Goal: Task Accomplishment & Management: Complete application form

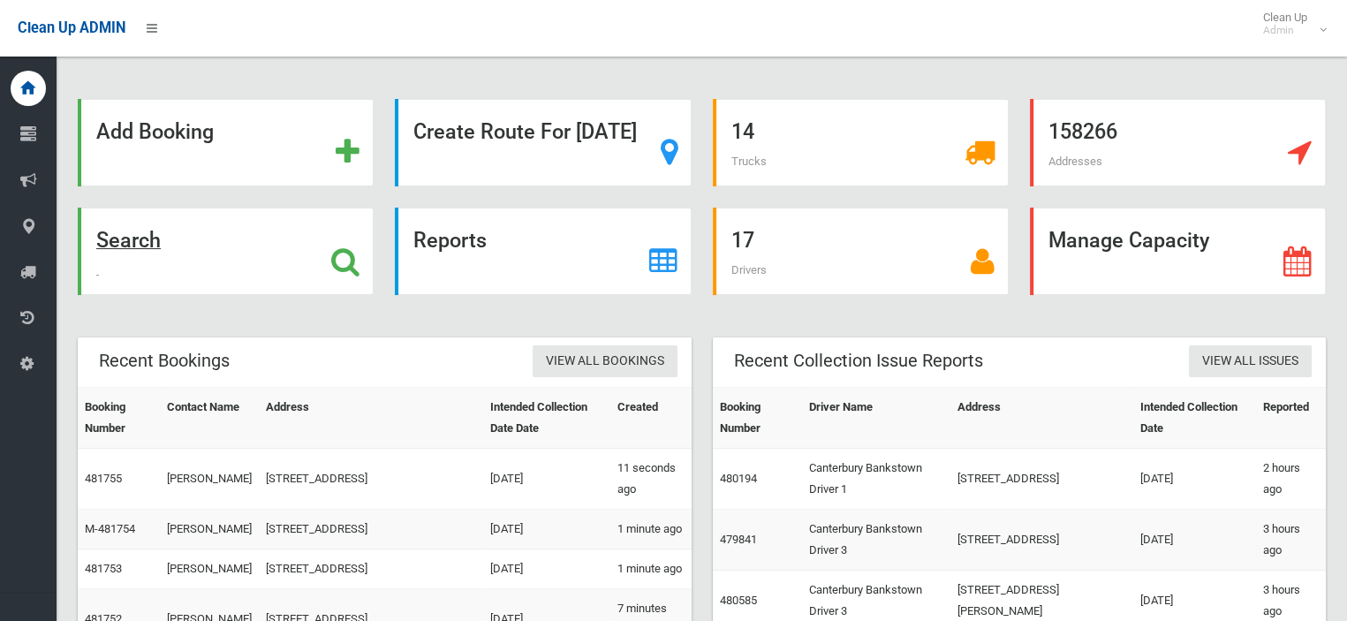
click at [161, 242] on strong "Search" at bounding box center [128, 240] width 64 height 25
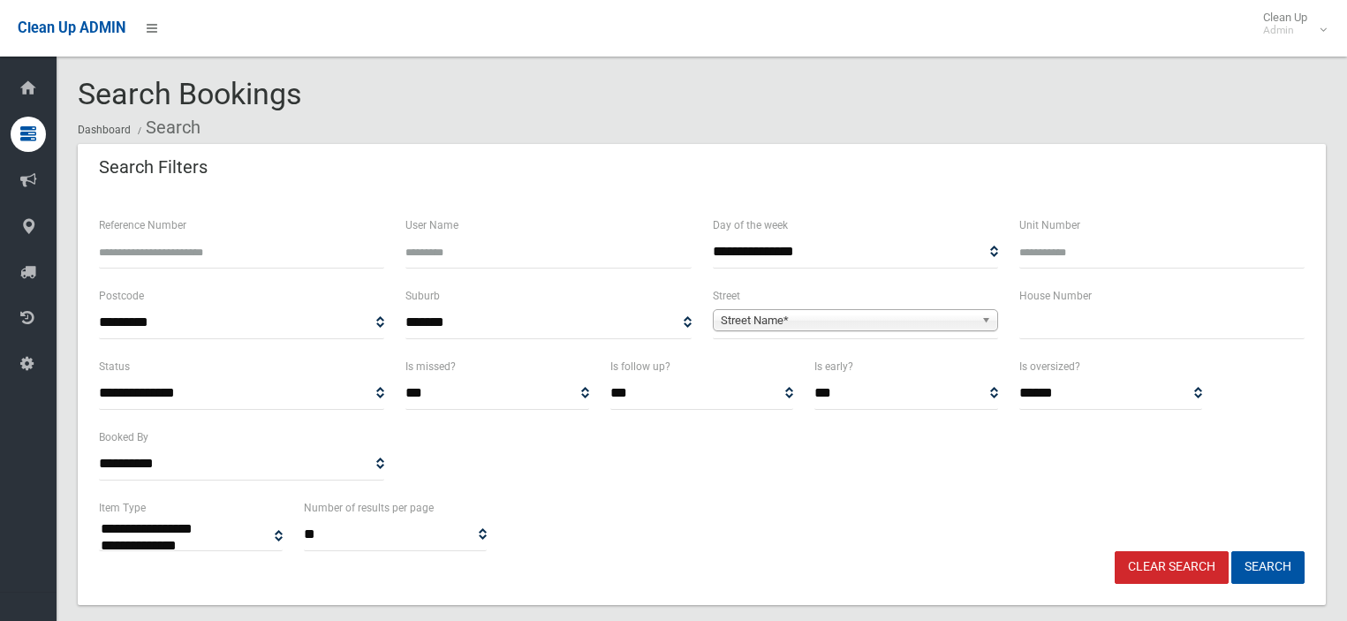
select select
click at [1074, 323] on input "text" at bounding box center [1162, 323] width 285 height 33
type input "**"
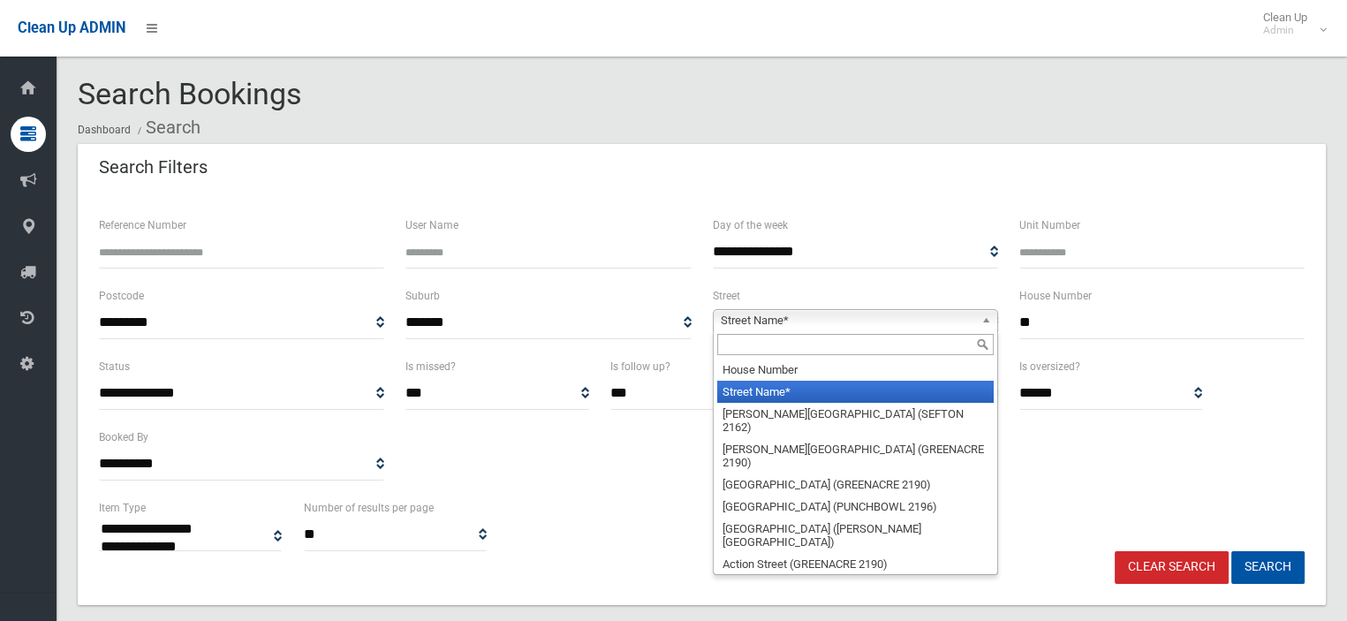
click at [968, 329] on span "Street Name*" at bounding box center [848, 320] width 254 height 21
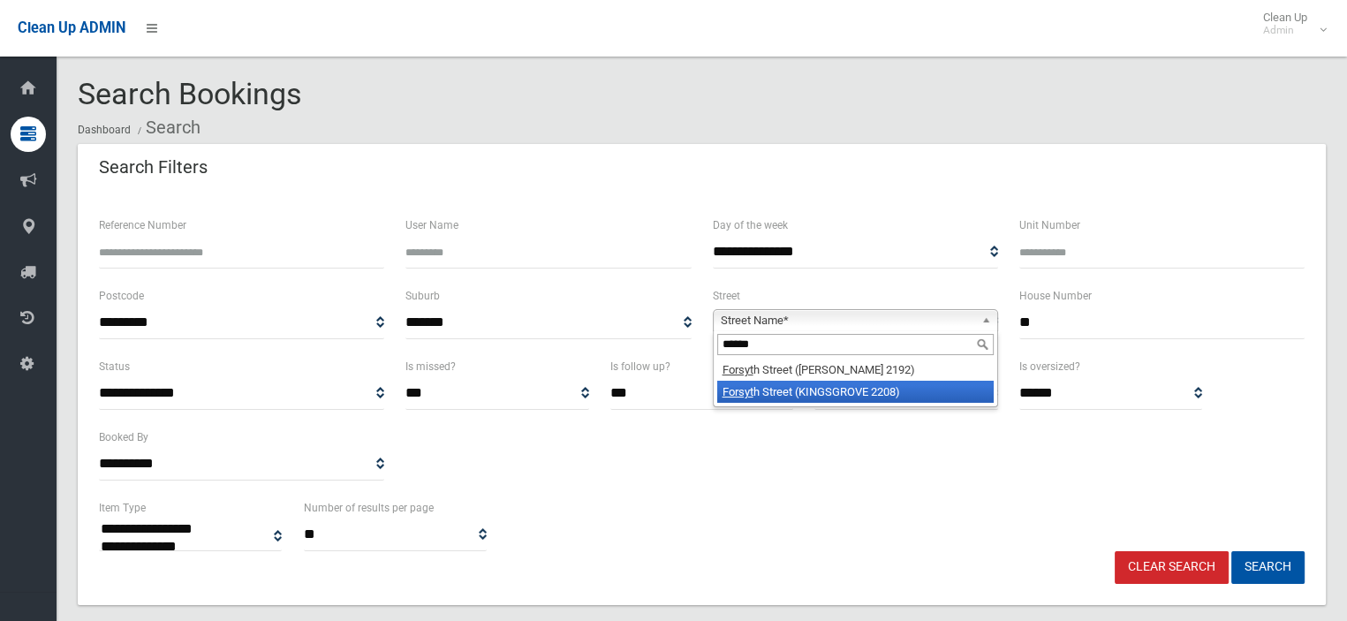
type input "******"
click at [858, 395] on li "Forsyt h Street (KINGSGROVE 2208)" at bounding box center [855, 392] width 277 height 22
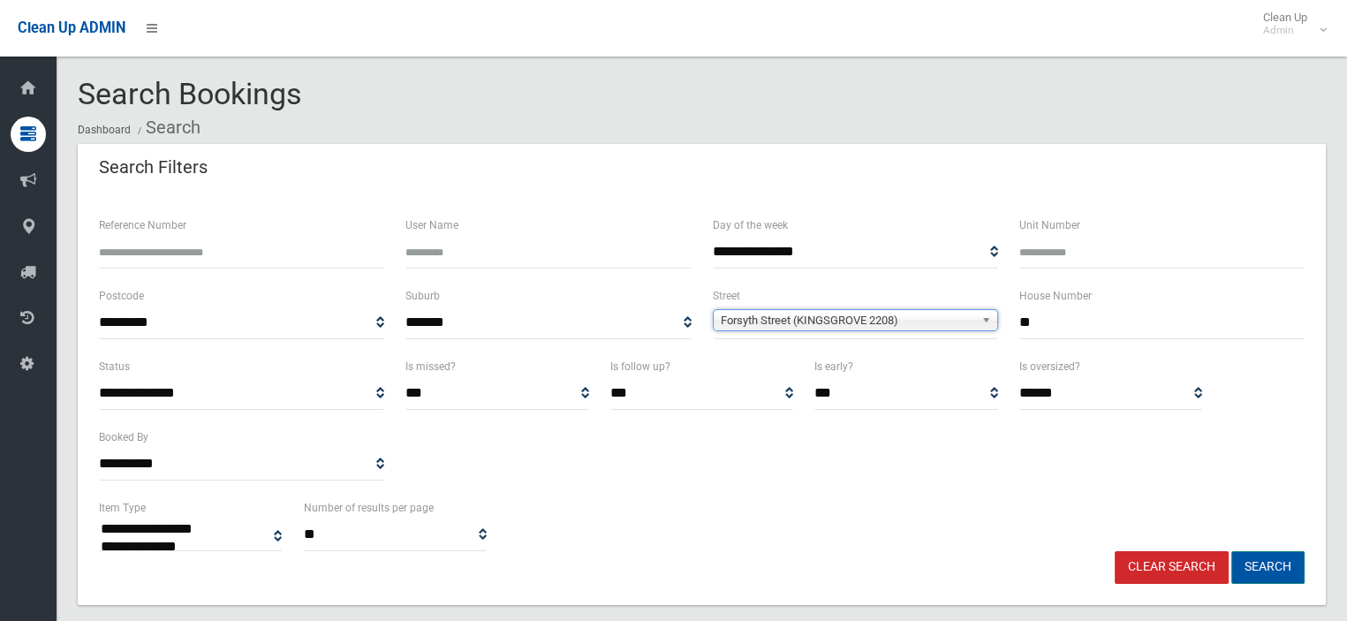
click at [1278, 560] on button "Search" at bounding box center [1268, 567] width 73 height 33
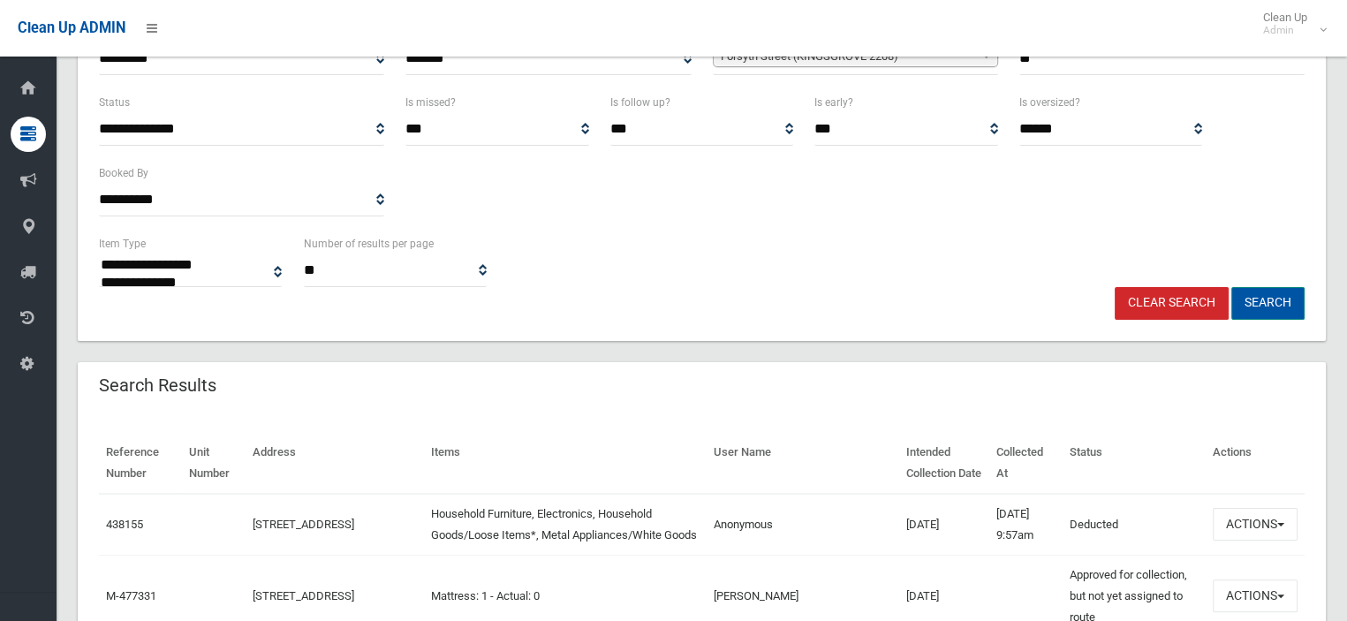
scroll to position [265, 0]
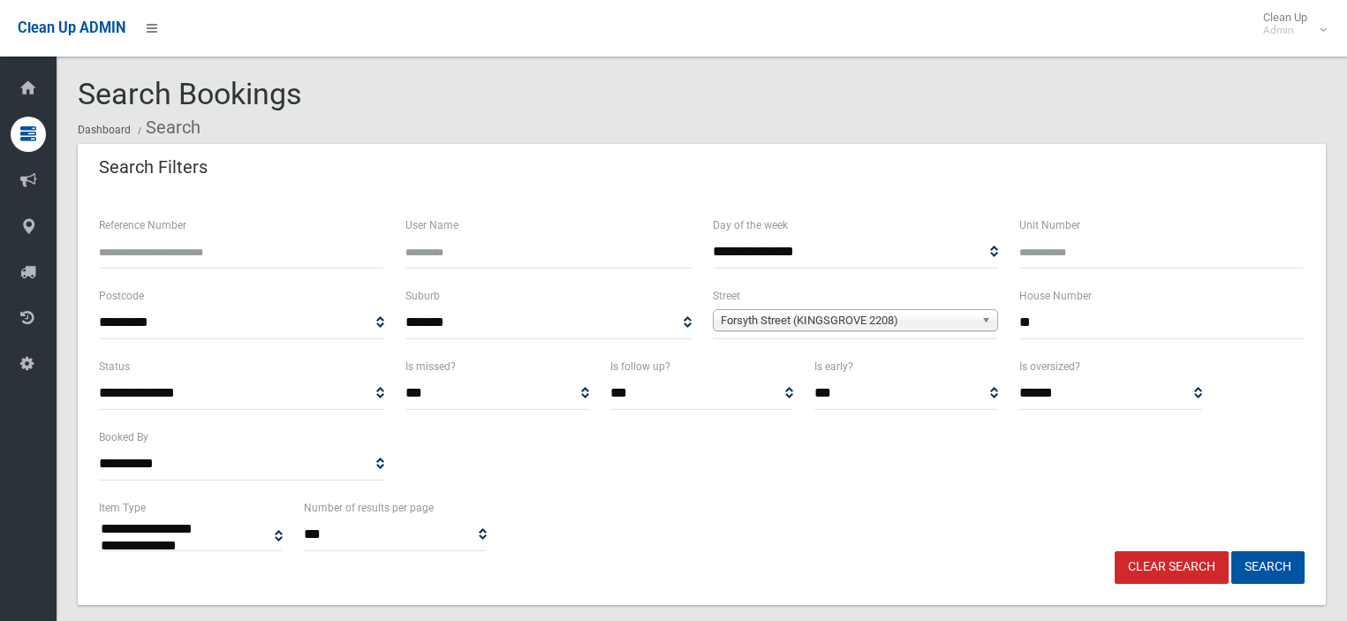
select select
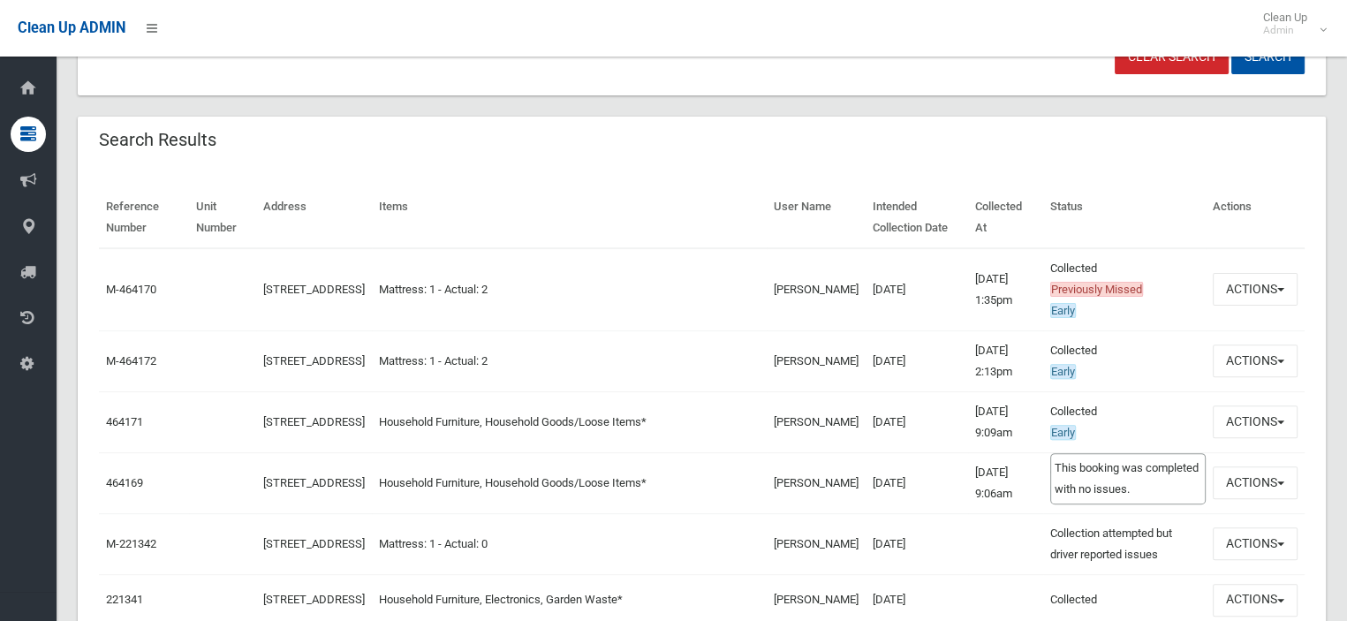
scroll to position [618, 0]
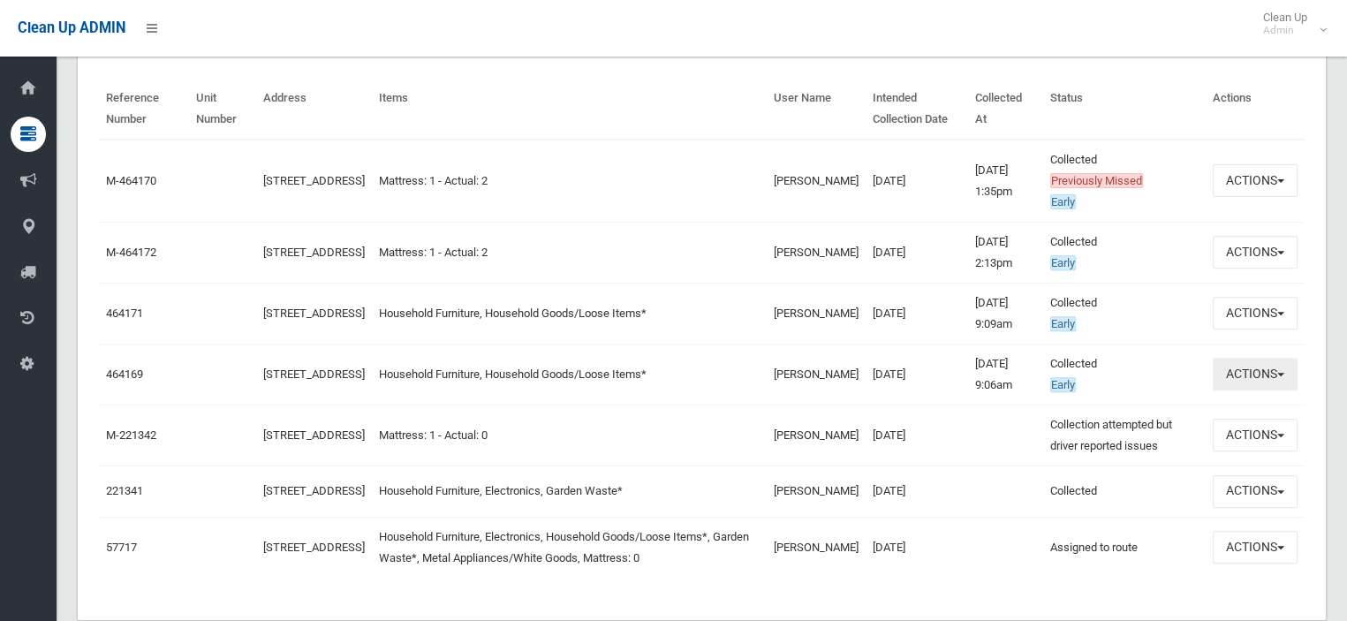
click at [1276, 363] on button "Actions" at bounding box center [1255, 374] width 85 height 33
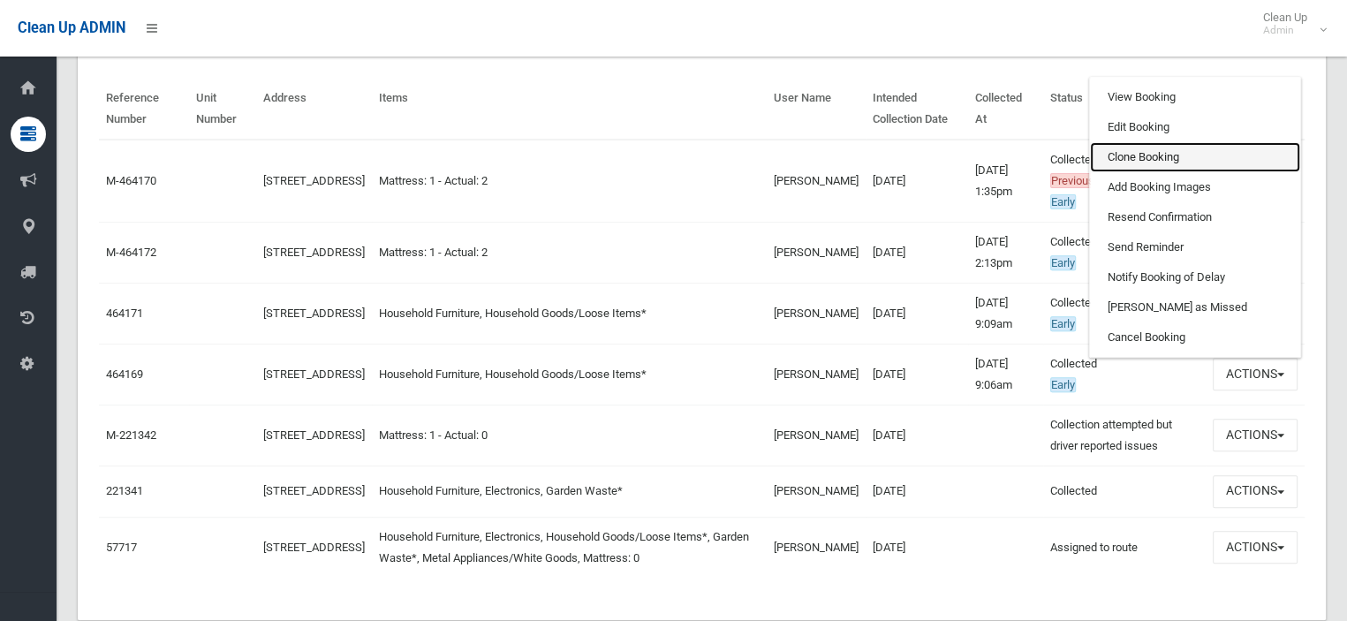
click at [1138, 157] on link "Clone Booking" at bounding box center [1195, 157] width 210 height 30
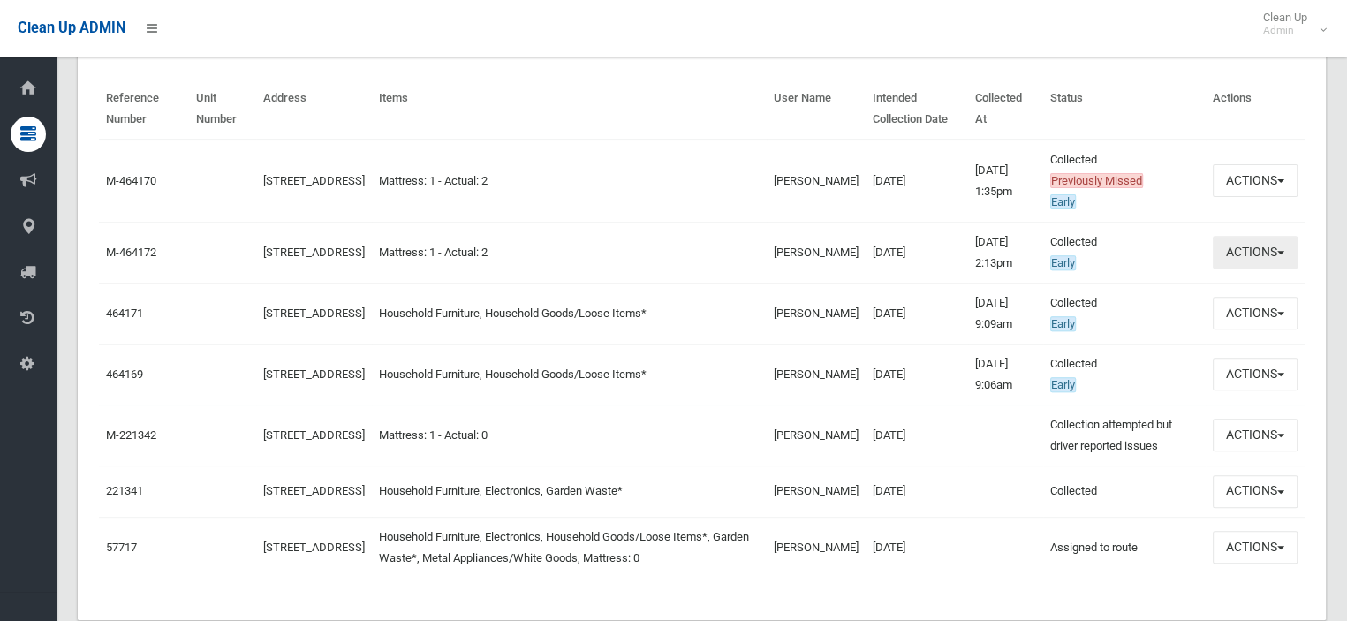
click at [1248, 262] on button "Actions" at bounding box center [1255, 252] width 85 height 33
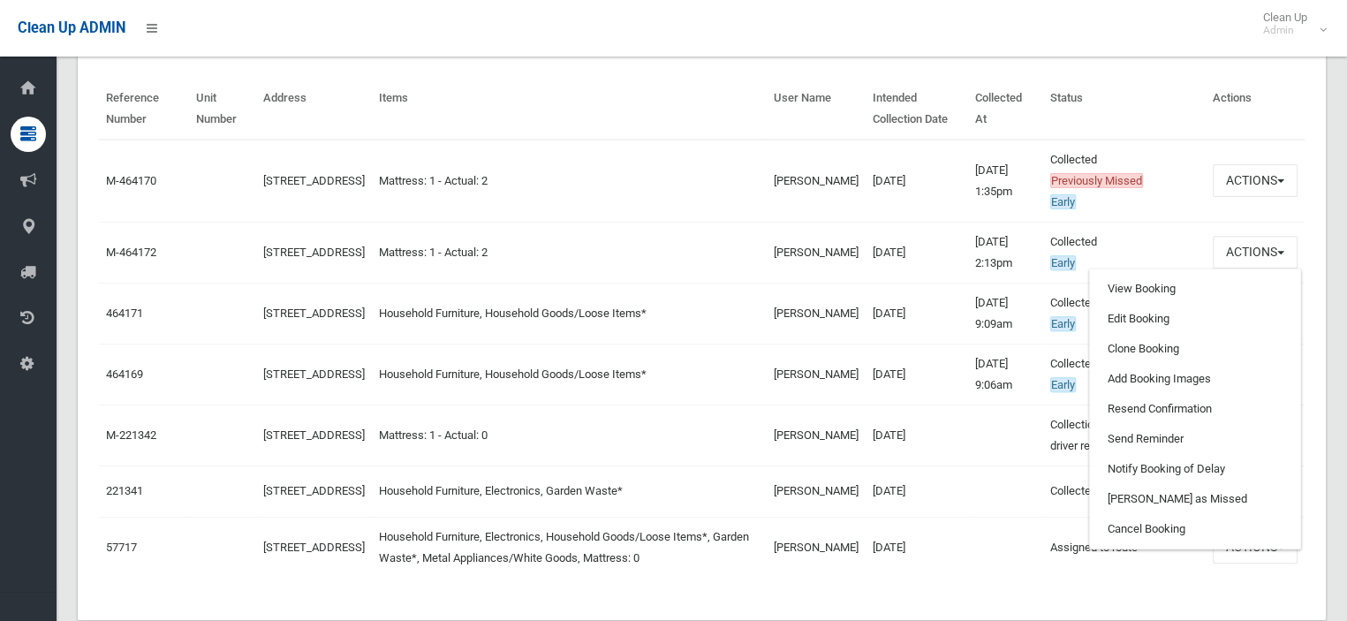
click at [690, 112] on th "Items" at bounding box center [569, 109] width 395 height 61
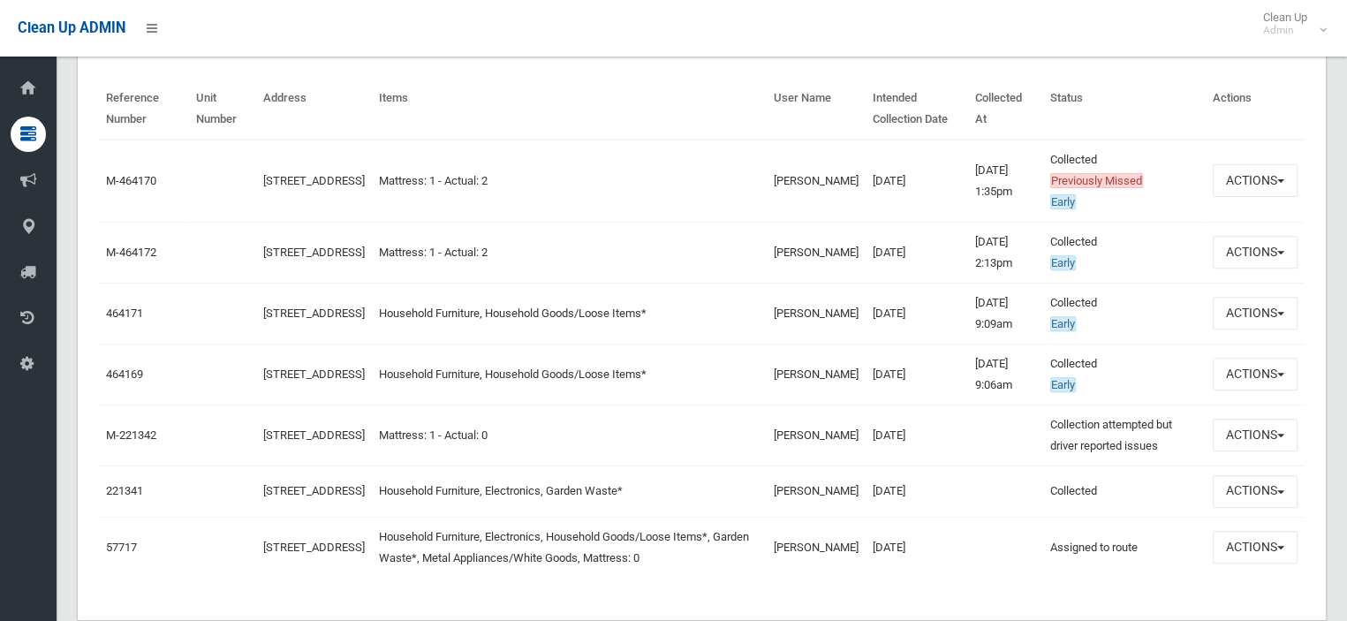
click at [1266, 330] on td "Actions View Booking Edit Booking Clone Booking Add Booking Images Resend Confi…" at bounding box center [1255, 313] width 99 height 61
click at [1238, 307] on button "Actions" at bounding box center [1255, 313] width 85 height 33
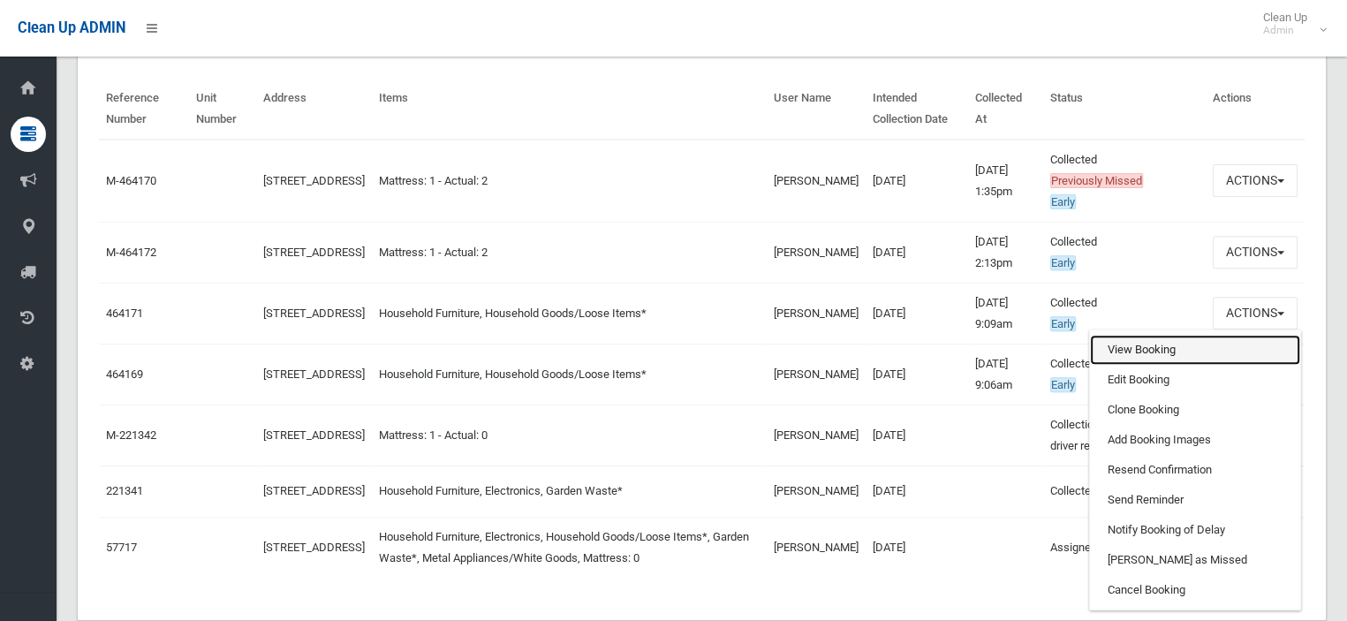
click at [1172, 347] on link "View Booking" at bounding box center [1195, 350] width 210 height 30
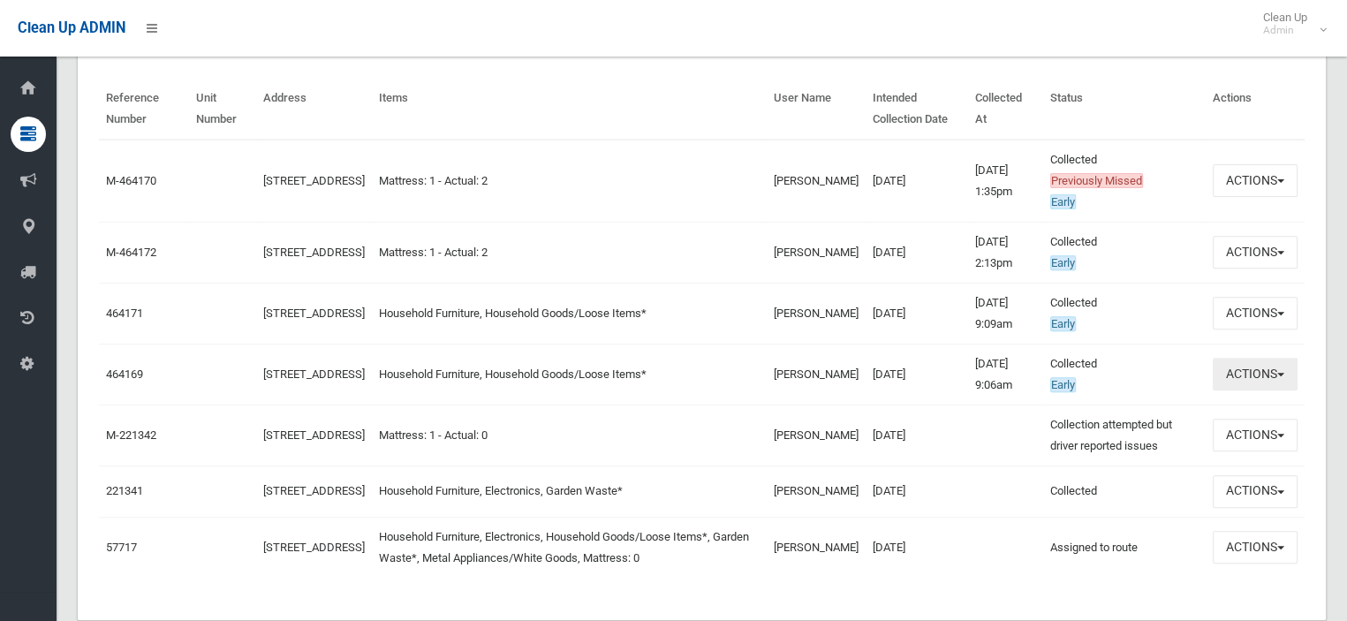
click at [1214, 358] on button "Actions" at bounding box center [1255, 374] width 85 height 33
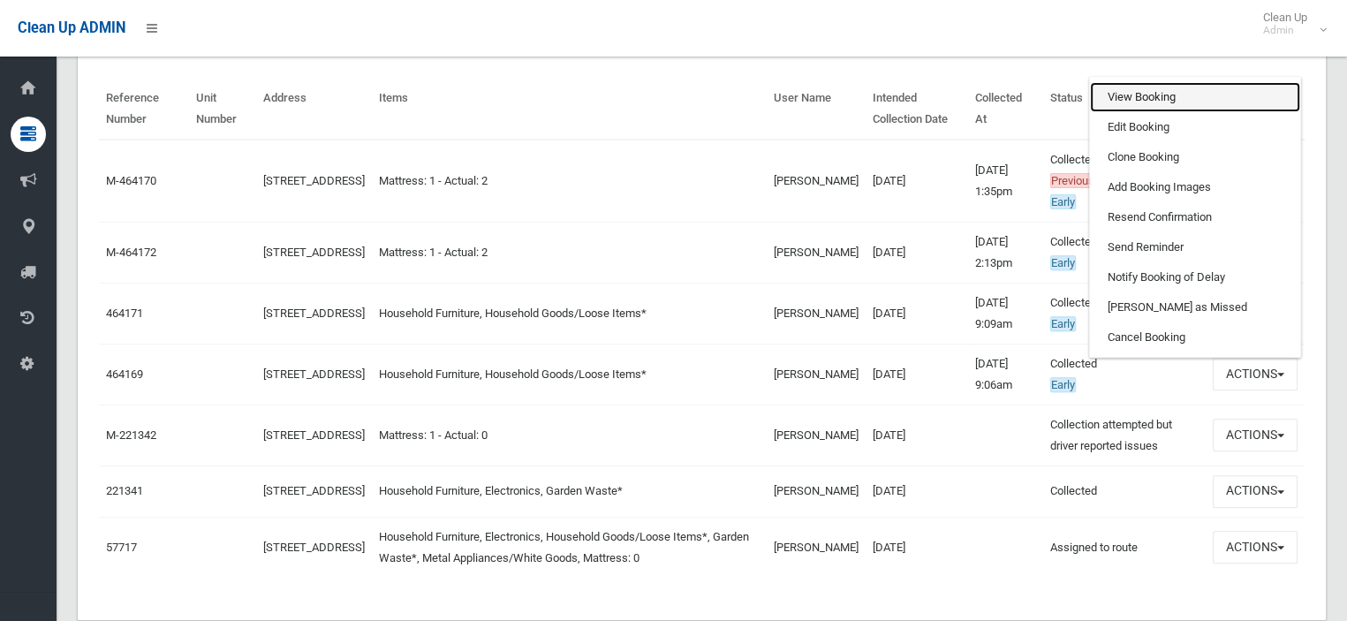
click at [1113, 101] on link "View Booking" at bounding box center [1195, 97] width 210 height 30
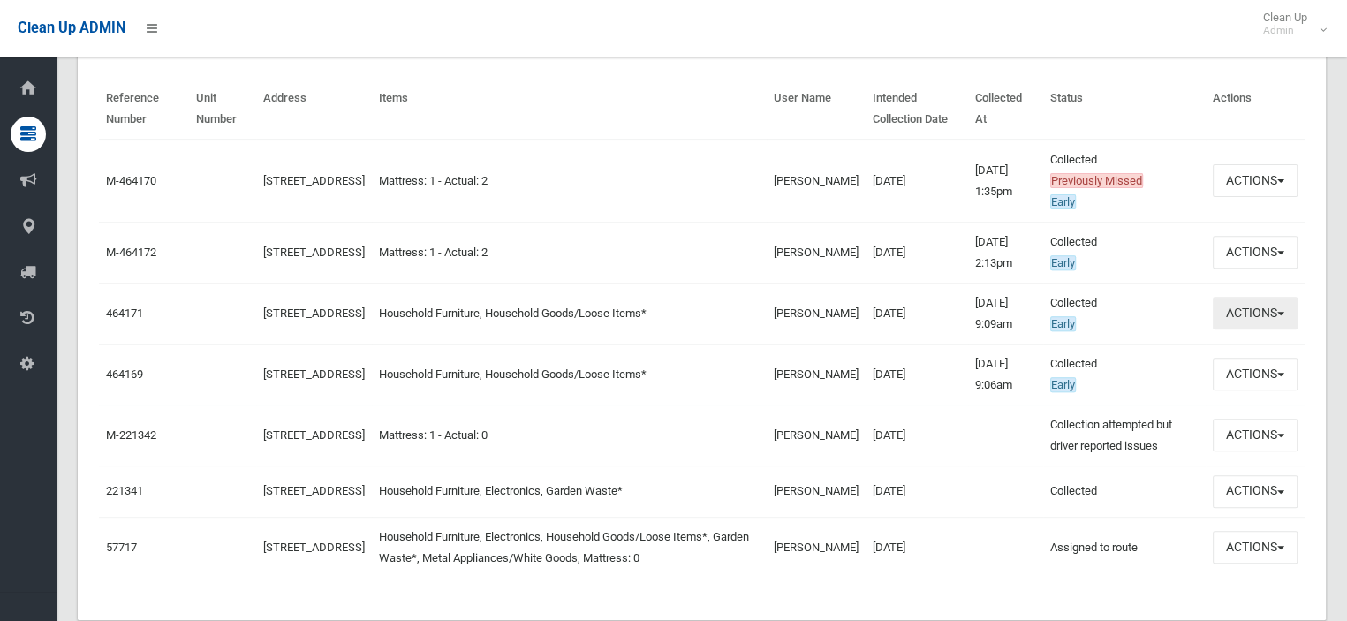
click at [1238, 314] on button "Actions" at bounding box center [1255, 313] width 85 height 33
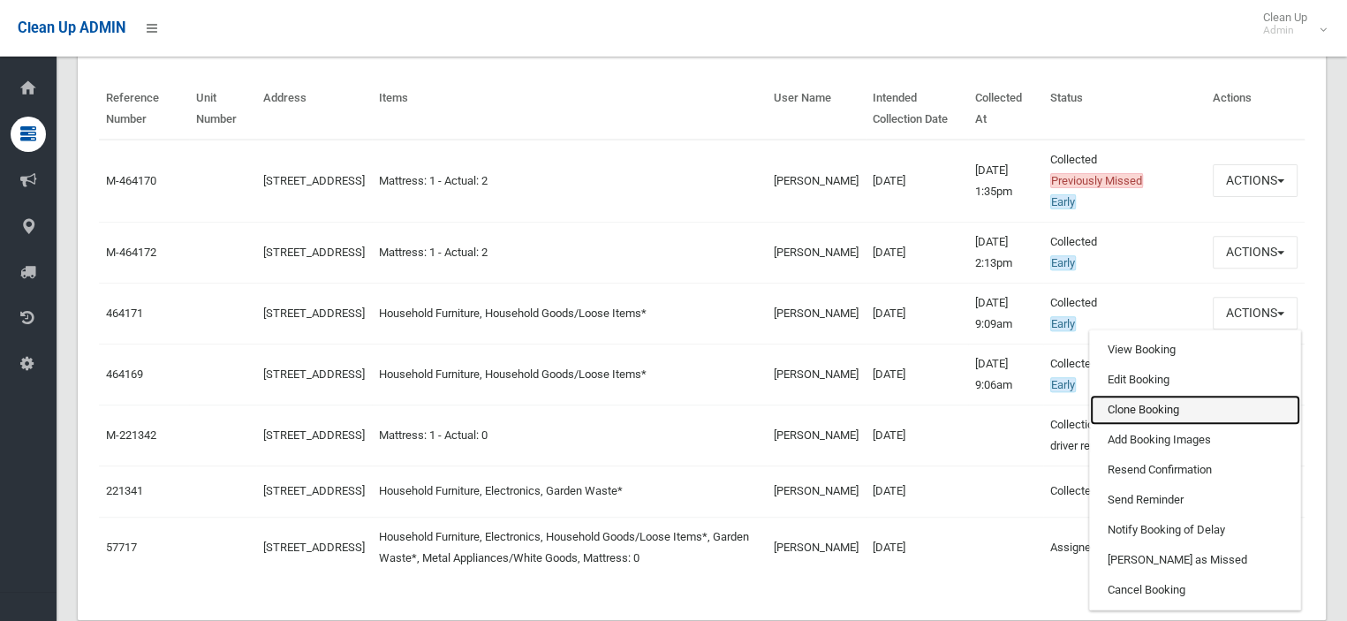
click at [1129, 414] on link "Clone Booking" at bounding box center [1195, 410] width 210 height 30
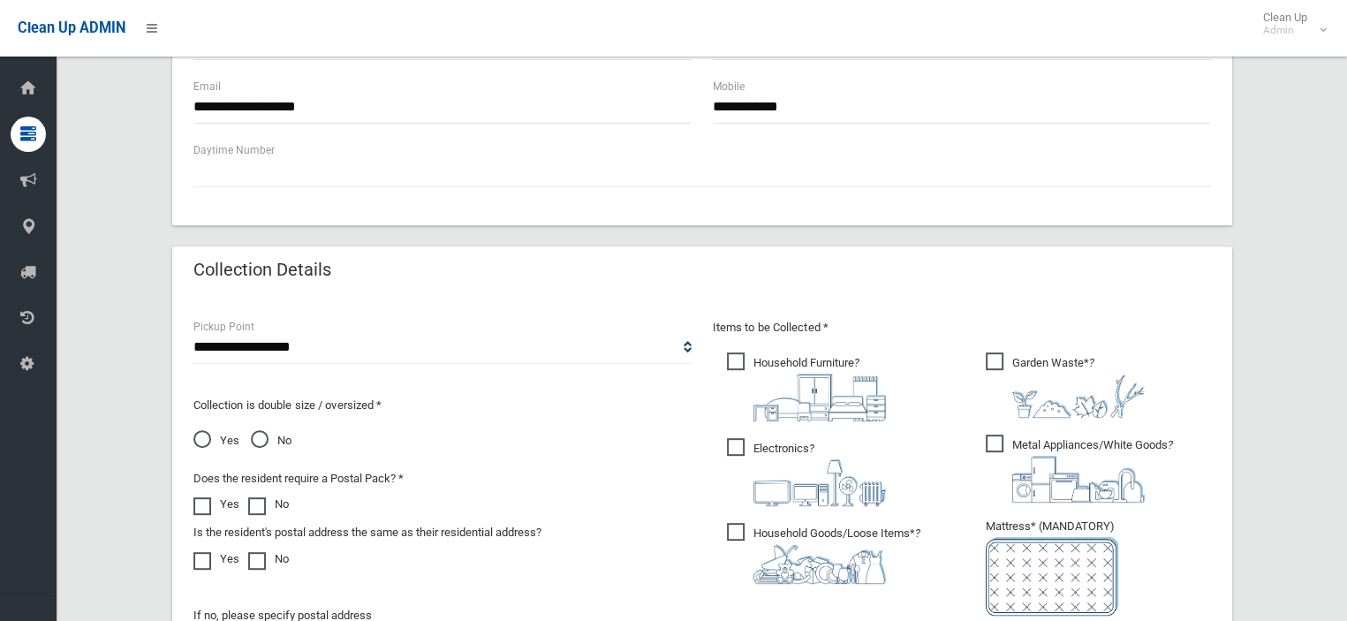
scroll to position [884, 0]
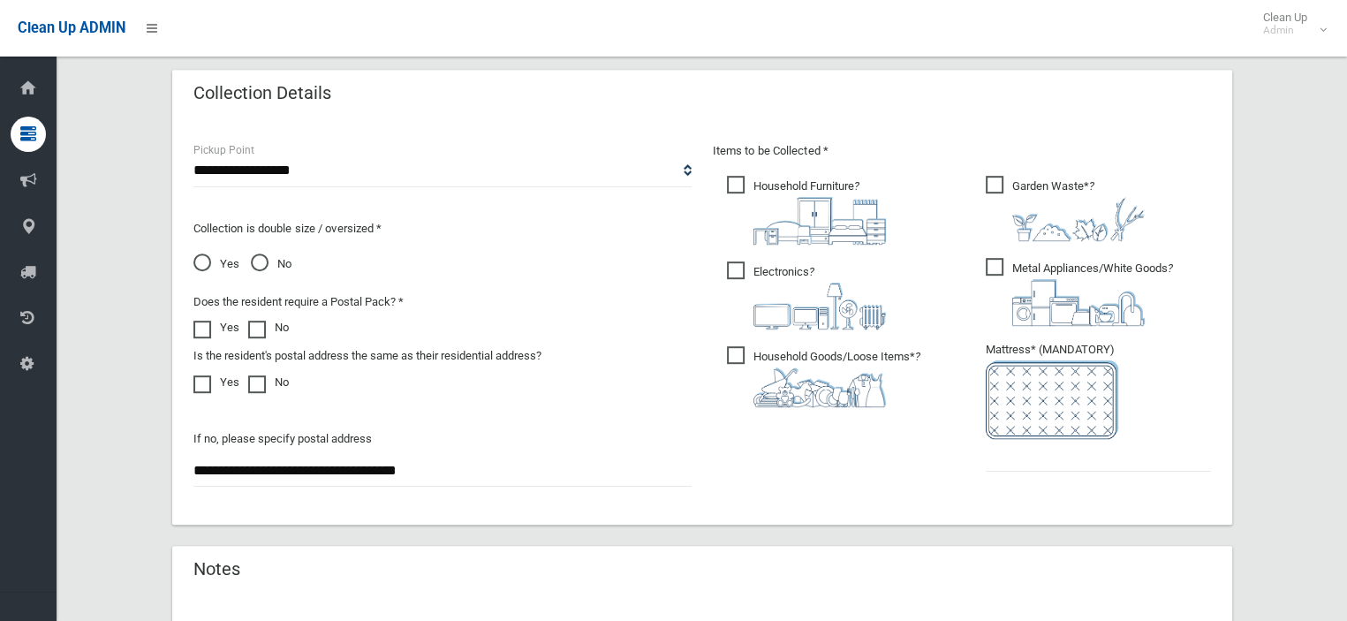
click at [740, 271] on span "Electronics ?" at bounding box center [806, 296] width 159 height 68
click at [1012, 193] on span "Garden Waste* ?" at bounding box center [1065, 208] width 159 height 65
click at [993, 258] on span "Metal Appliances/White Goods ?" at bounding box center [1079, 292] width 187 height 68
click at [1043, 459] on input "text" at bounding box center [1098, 455] width 225 height 33
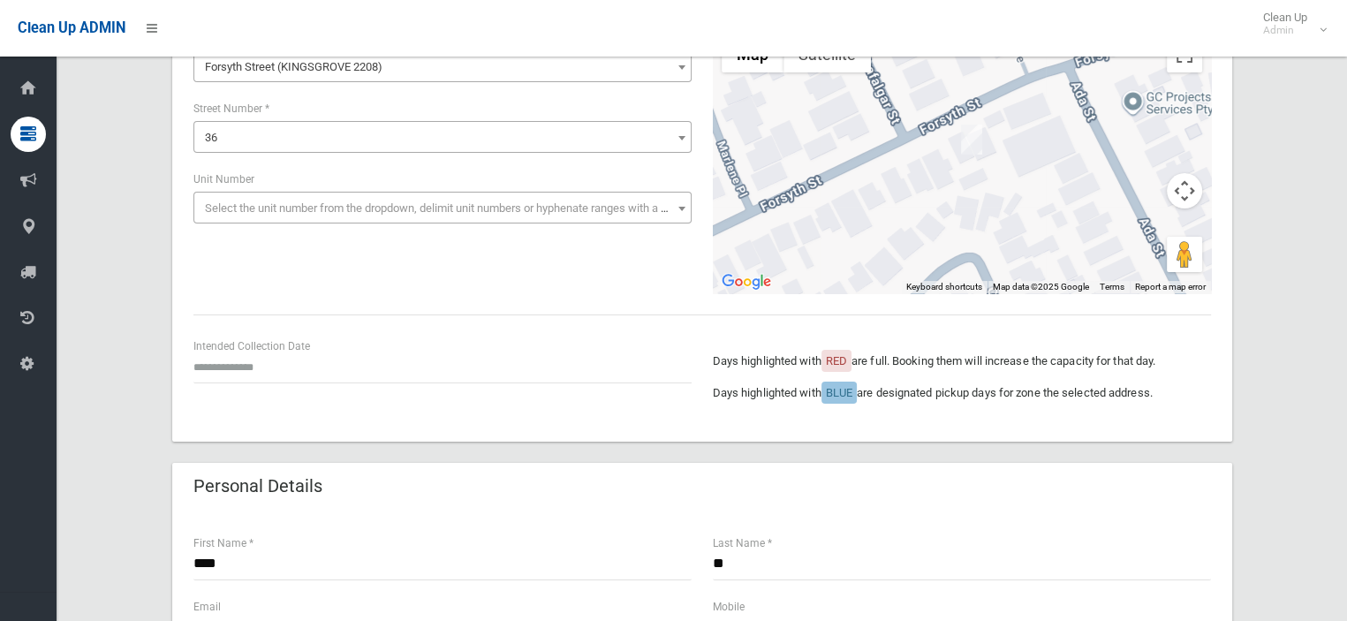
scroll to position [177, 0]
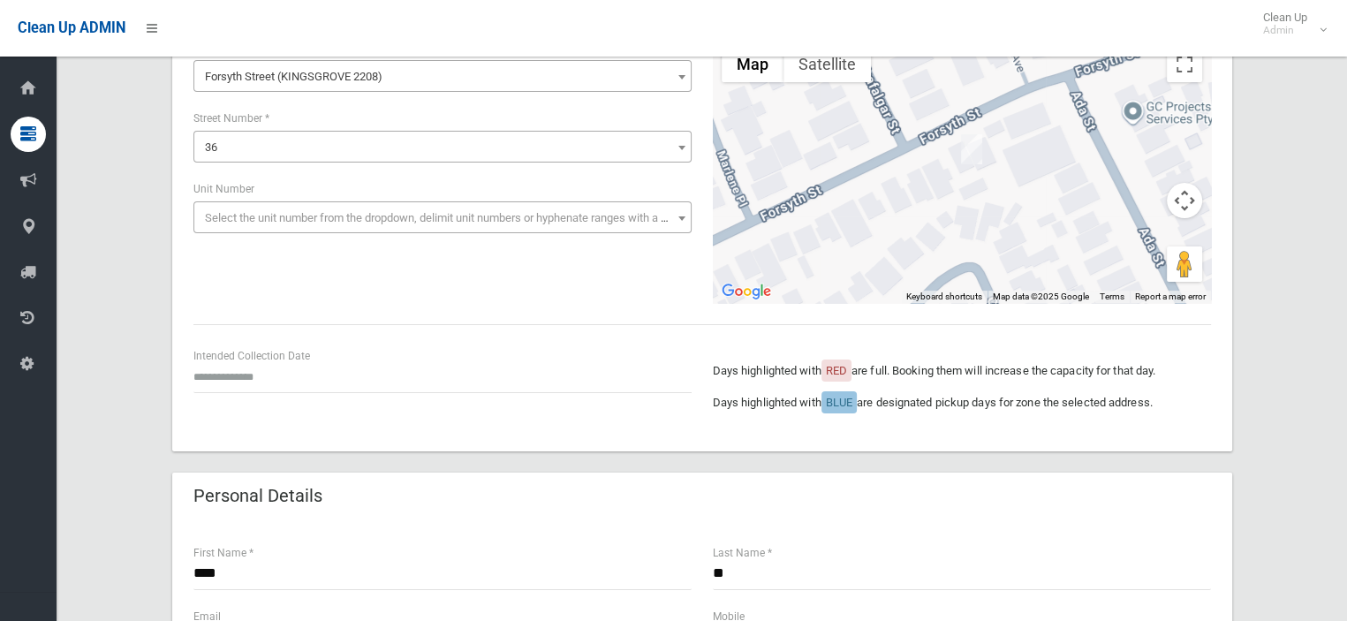
type input "*"
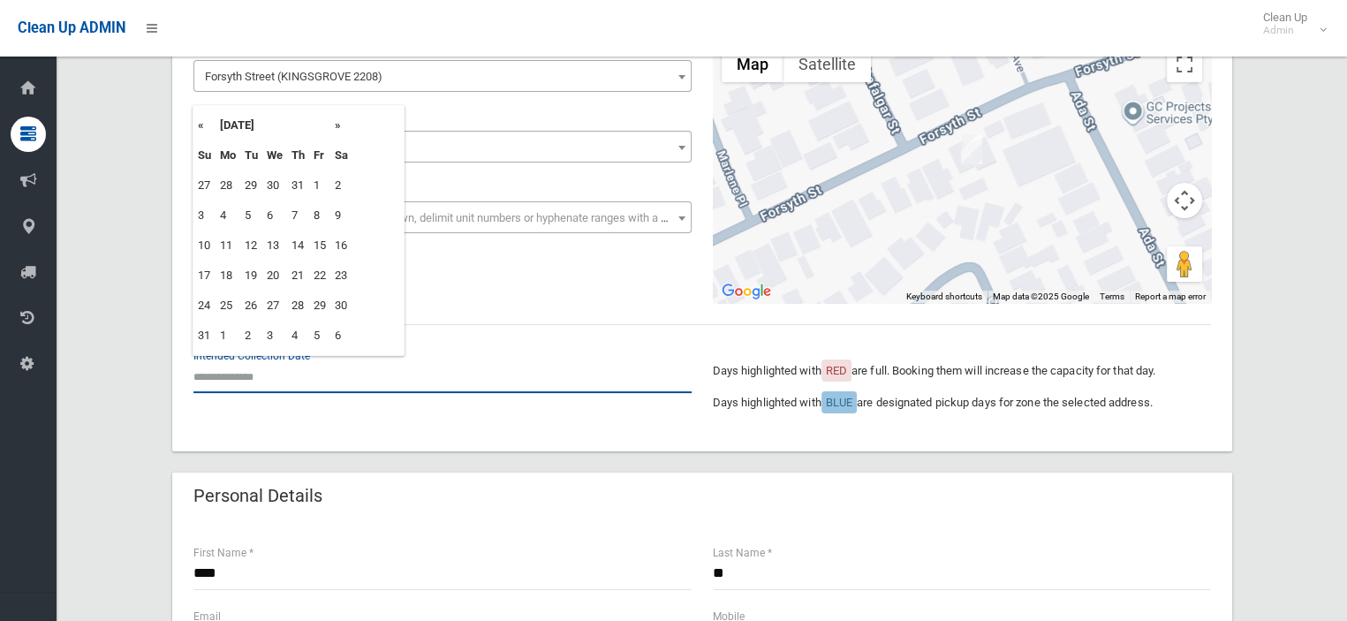
click at [232, 369] on input "text" at bounding box center [442, 376] width 498 height 33
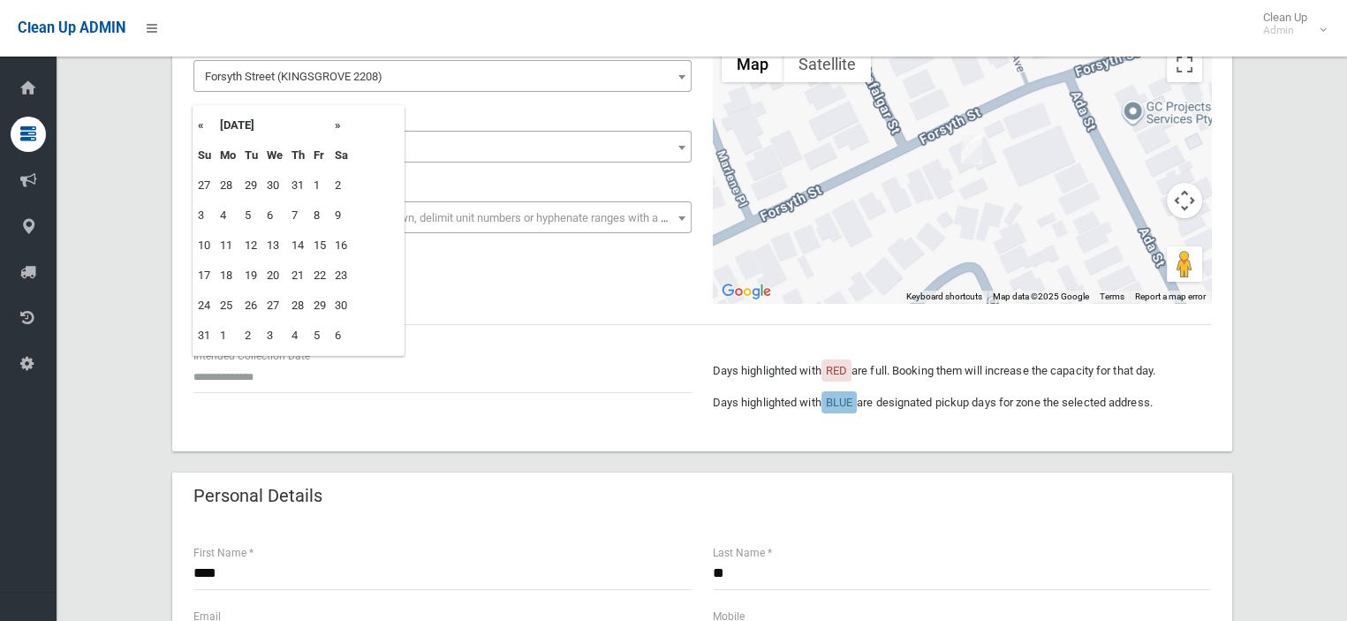
click at [346, 120] on th "»" at bounding box center [341, 125] width 22 height 30
click at [265, 216] on td "10" at bounding box center [274, 216] width 25 height 30
type input "**********"
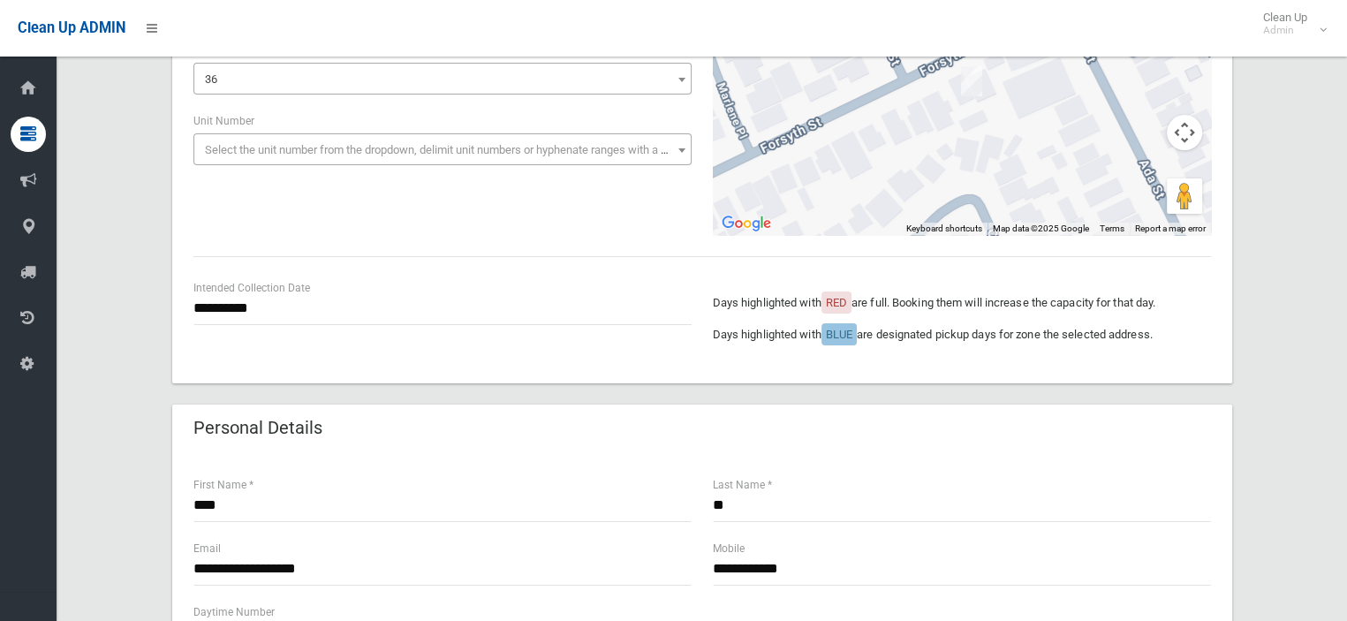
scroll to position [353, 0]
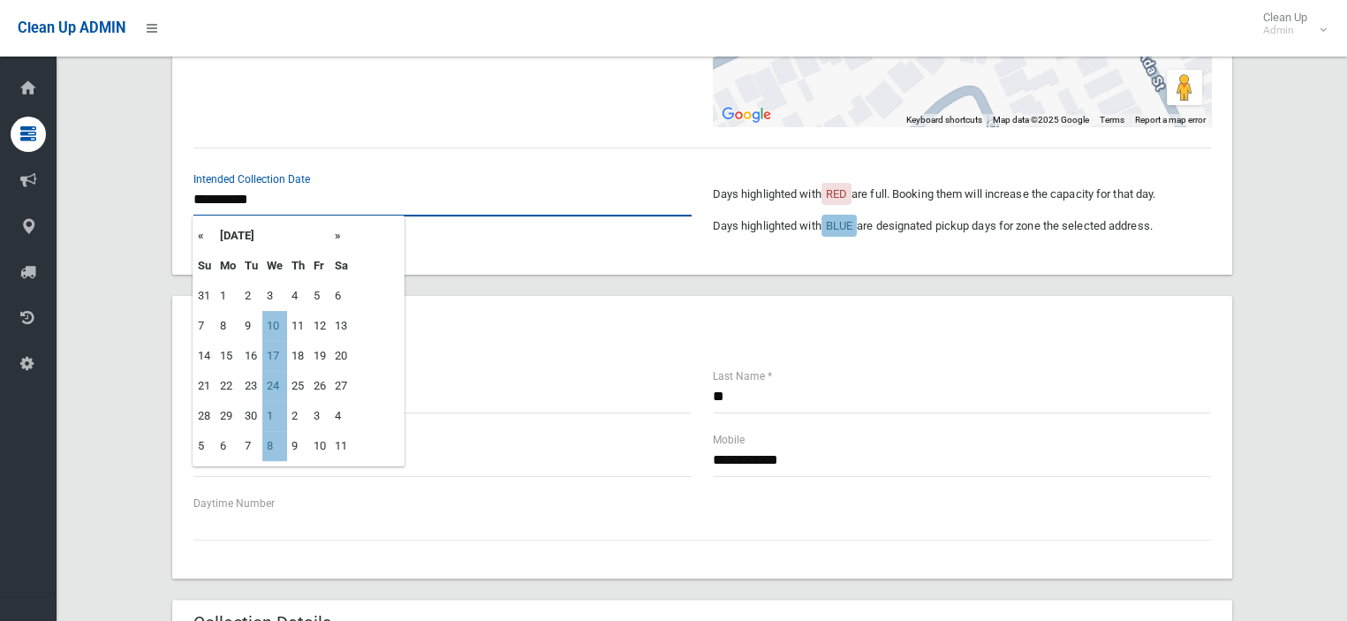
click at [285, 206] on input "**********" at bounding box center [442, 200] width 498 height 33
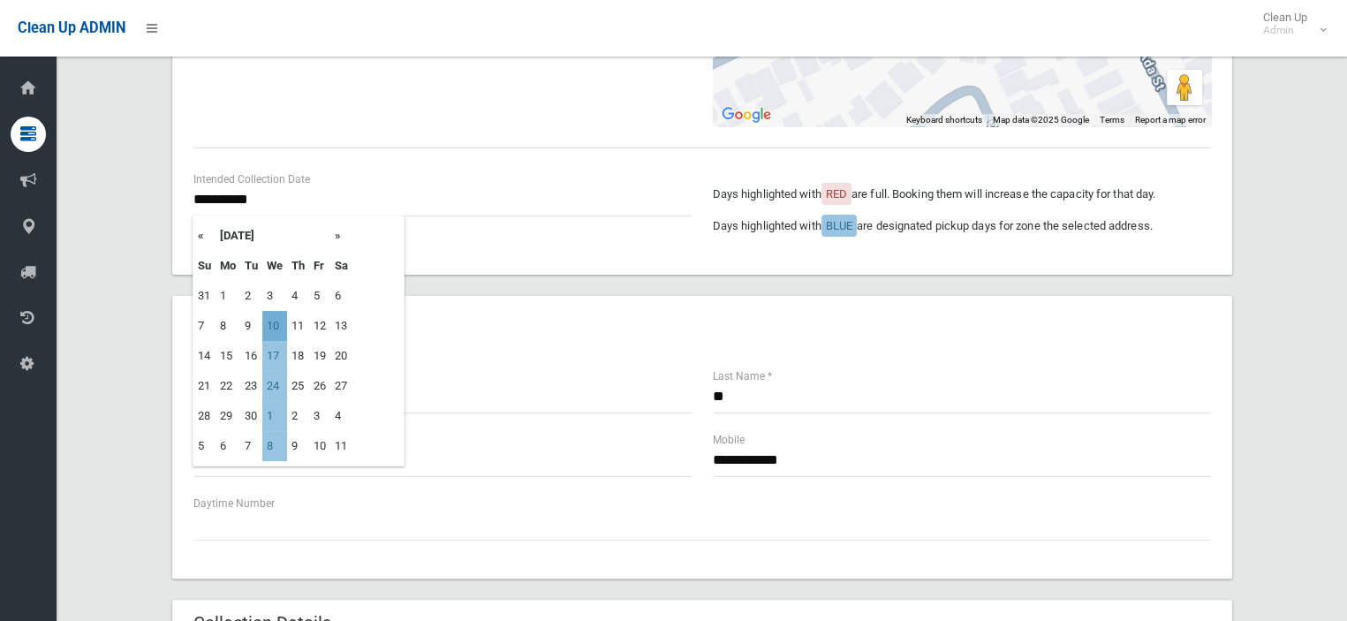
click at [274, 330] on td "10" at bounding box center [274, 326] width 25 height 30
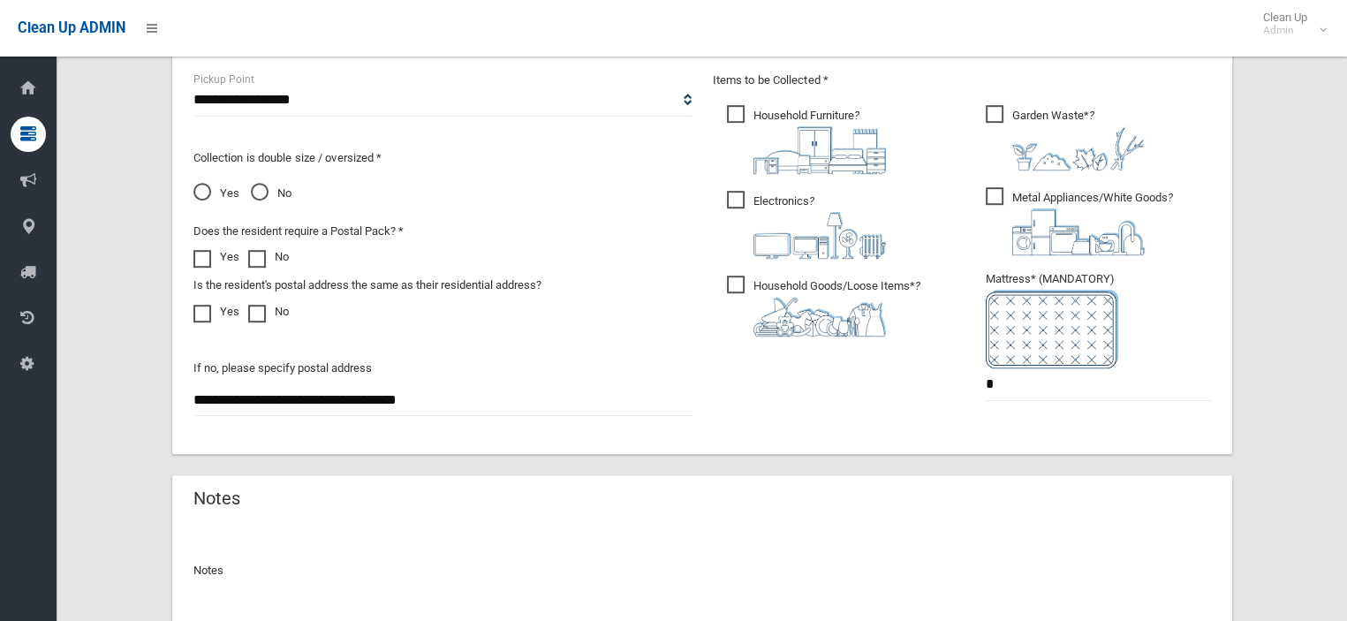
scroll to position [1060, 0]
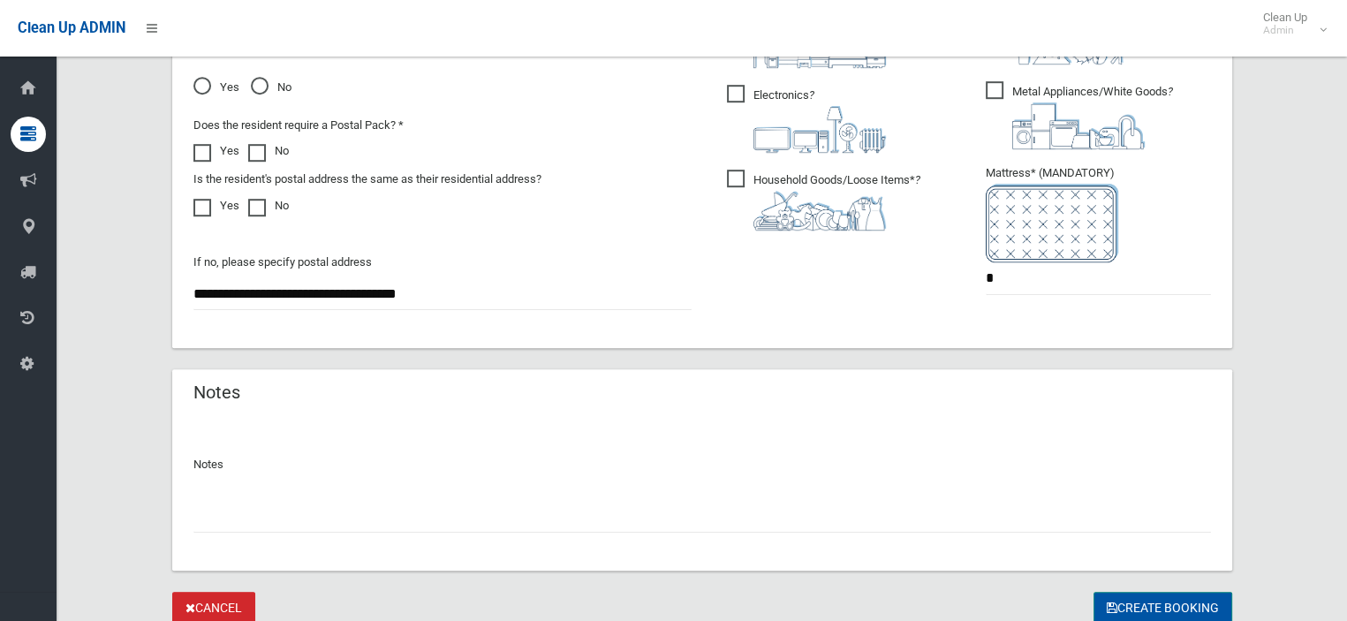
click at [1131, 600] on button "Create Booking" at bounding box center [1163, 608] width 139 height 33
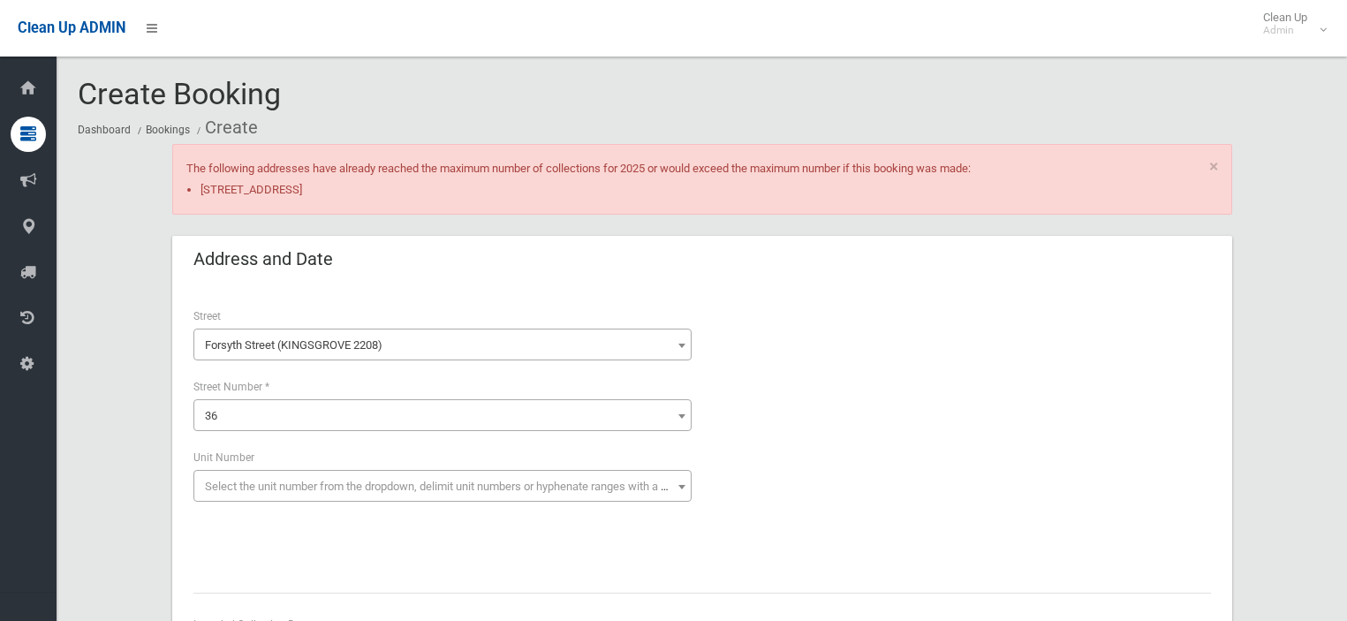
scroll to position [1060, 0]
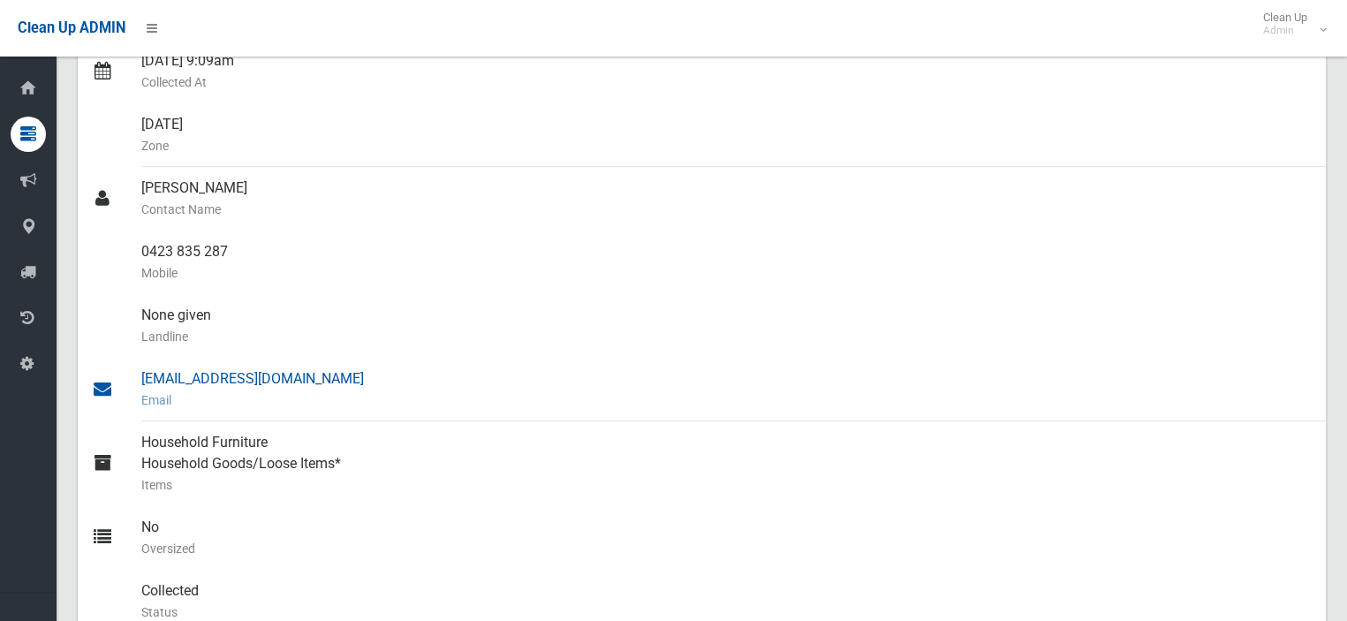
scroll to position [795, 0]
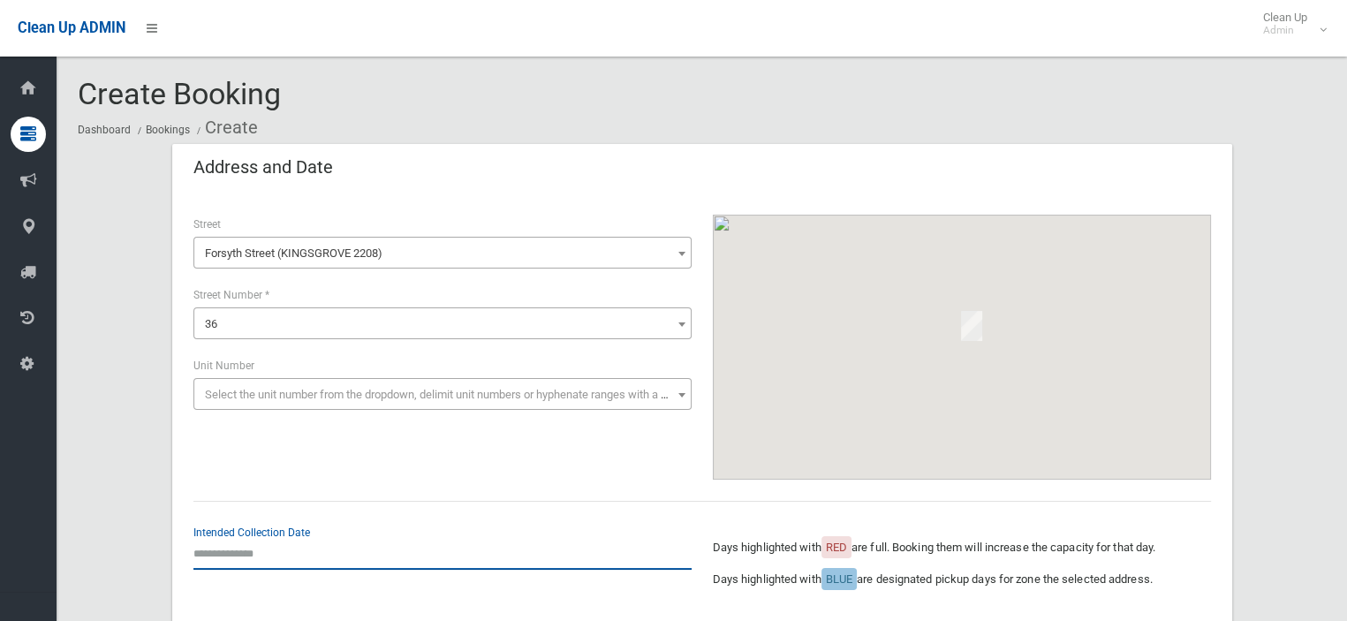
click at [254, 565] on input "text" at bounding box center [442, 553] width 498 height 33
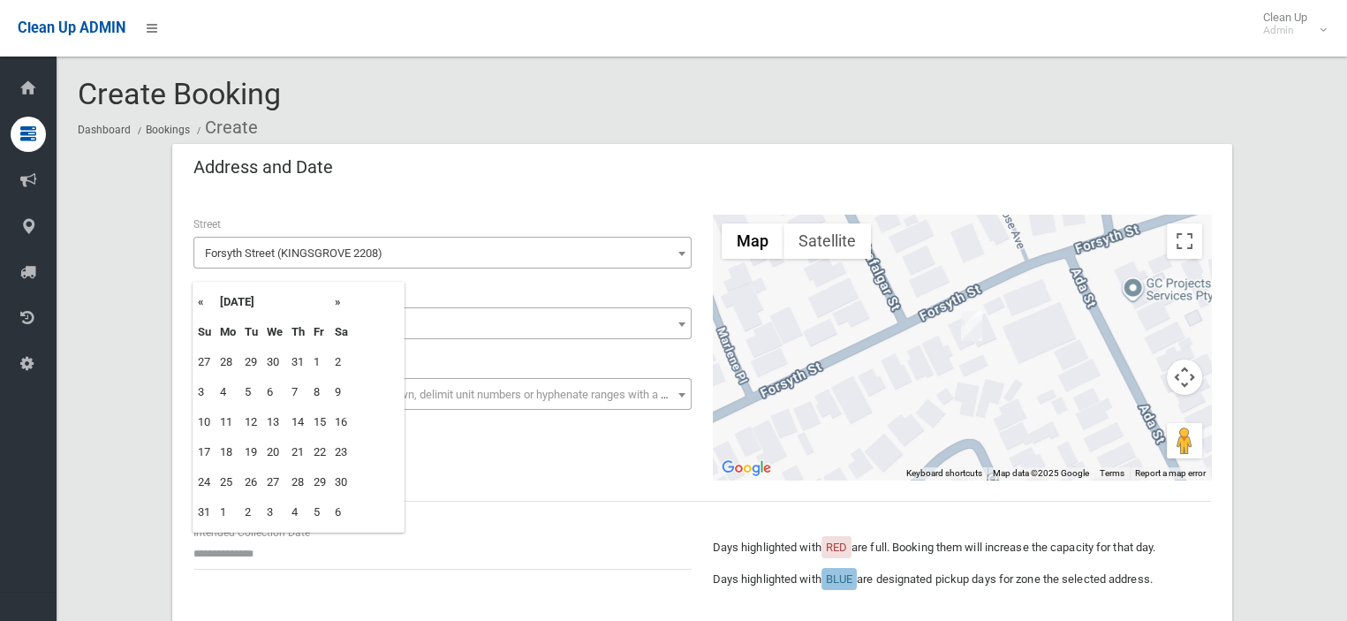
click at [339, 303] on th "»" at bounding box center [341, 302] width 22 height 30
click at [280, 379] on td "10" at bounding box center [274, 392] width 25 height 30
type input "**********"
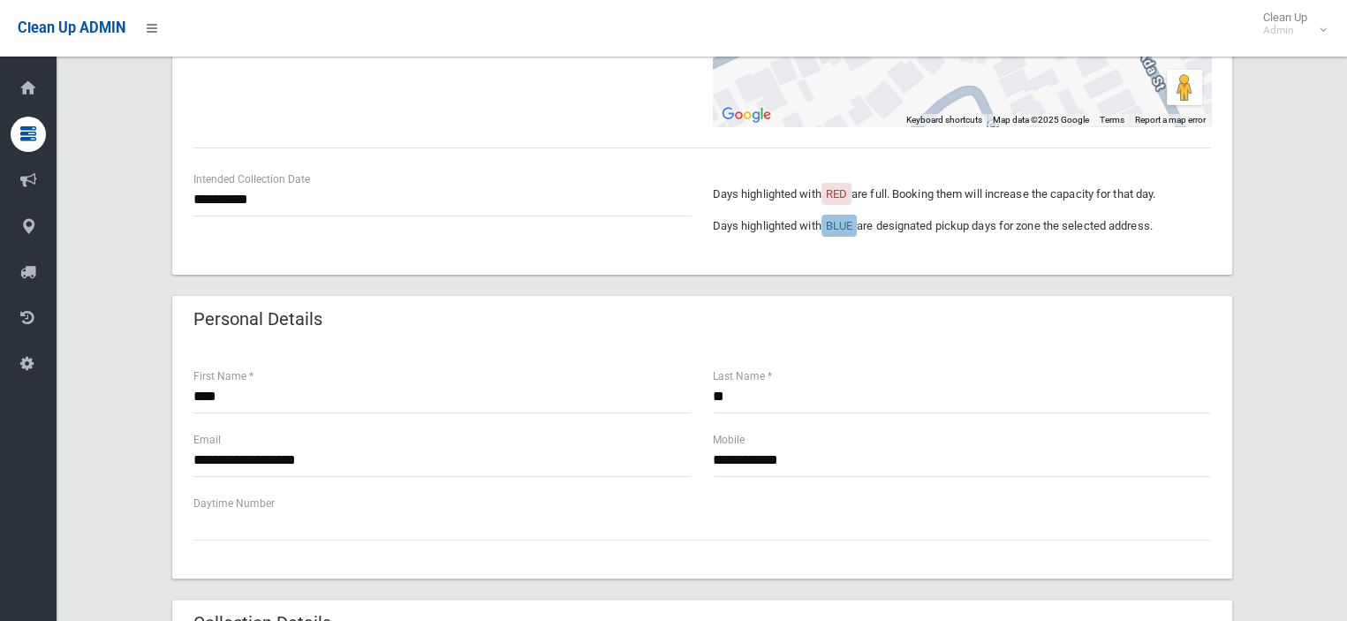
scroll to position [707, 0]
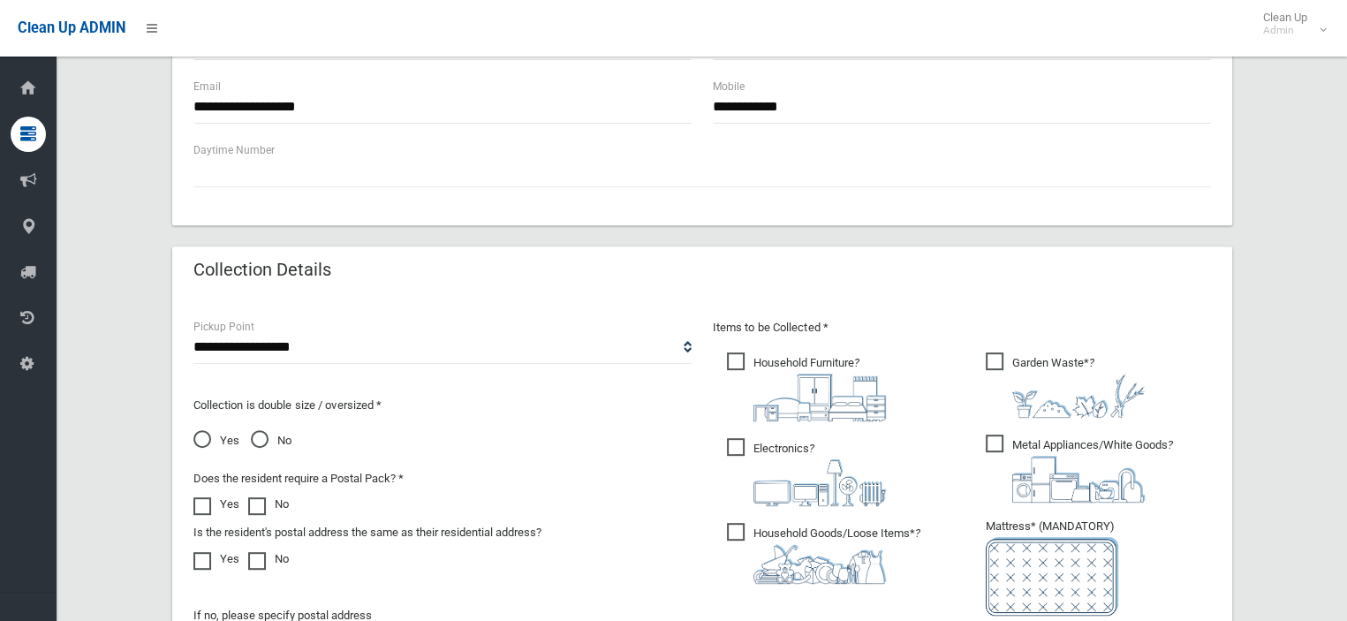
click at [1004, 367] on span "Garden Waste* ?" at bounding box center [1065, 385] width 159 height 65
click at [756, 451] on span "Electronics ?" at bounding box center [806, 472] width 159 height 68
click at [1011, 444] on span "Metal Appliances/White Goods ?" at bounding box center [1079, 469] width 187 height 68
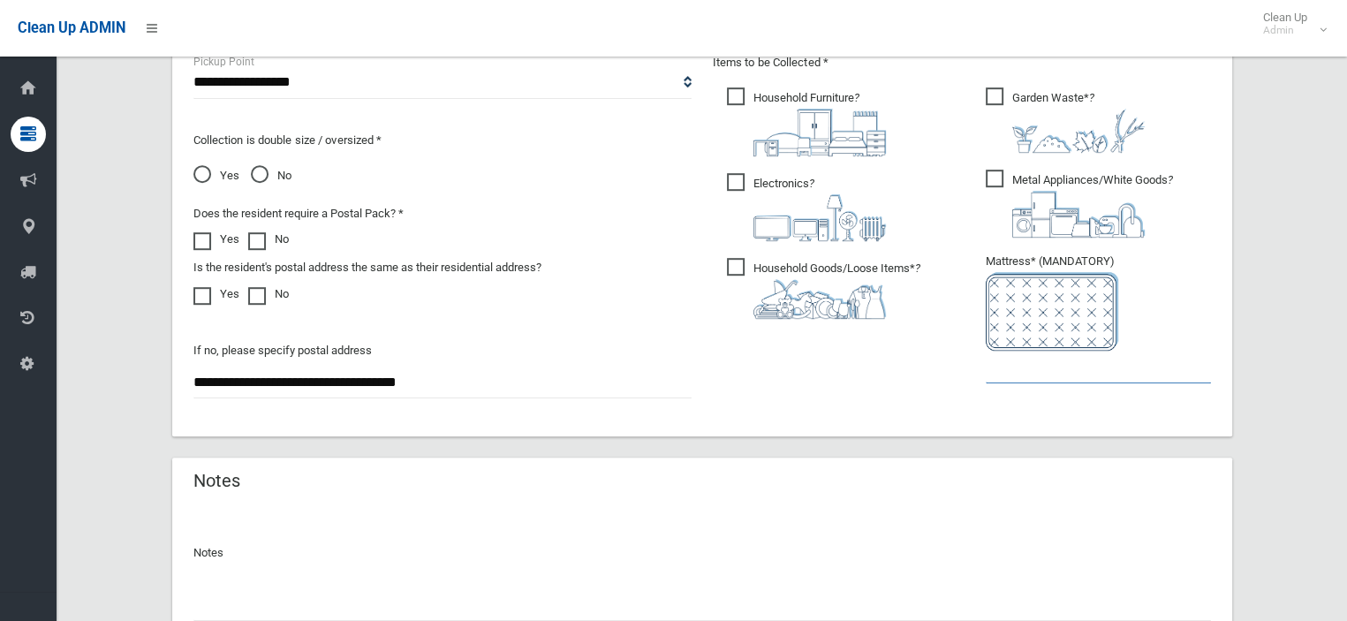
click at [1037, 369] on input "text" at bounding box center [1098, 367] width 225 height 33
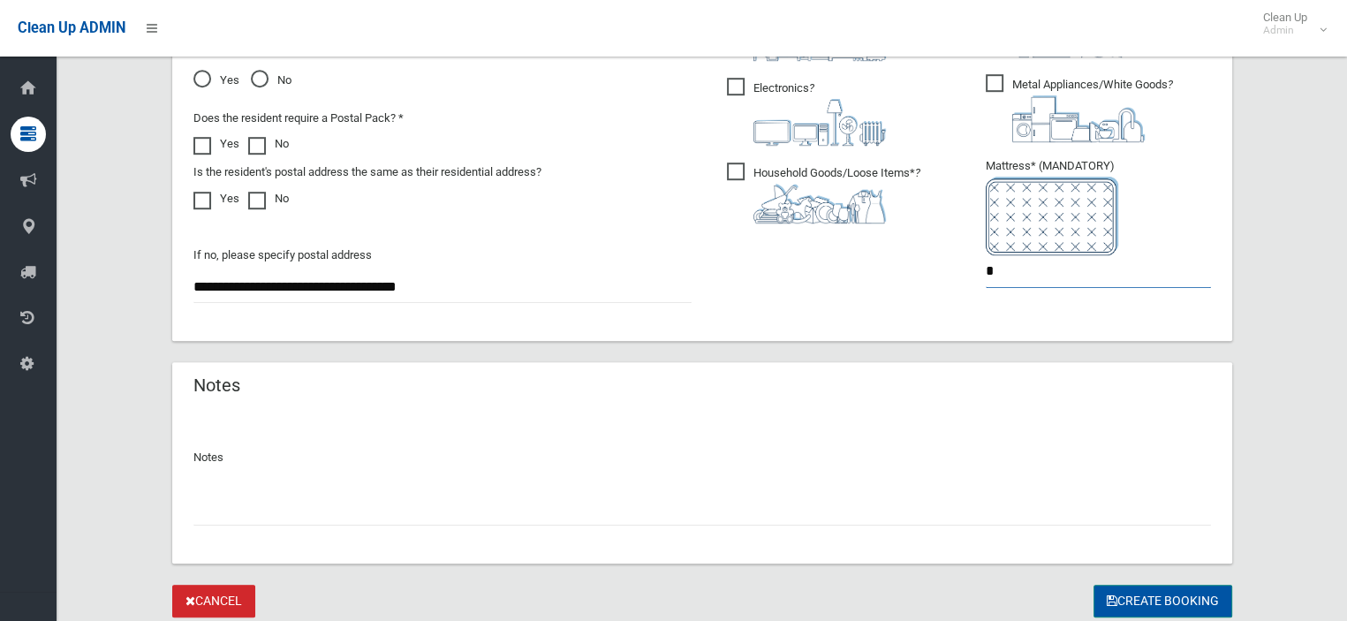
scroll to position [1126, 0]
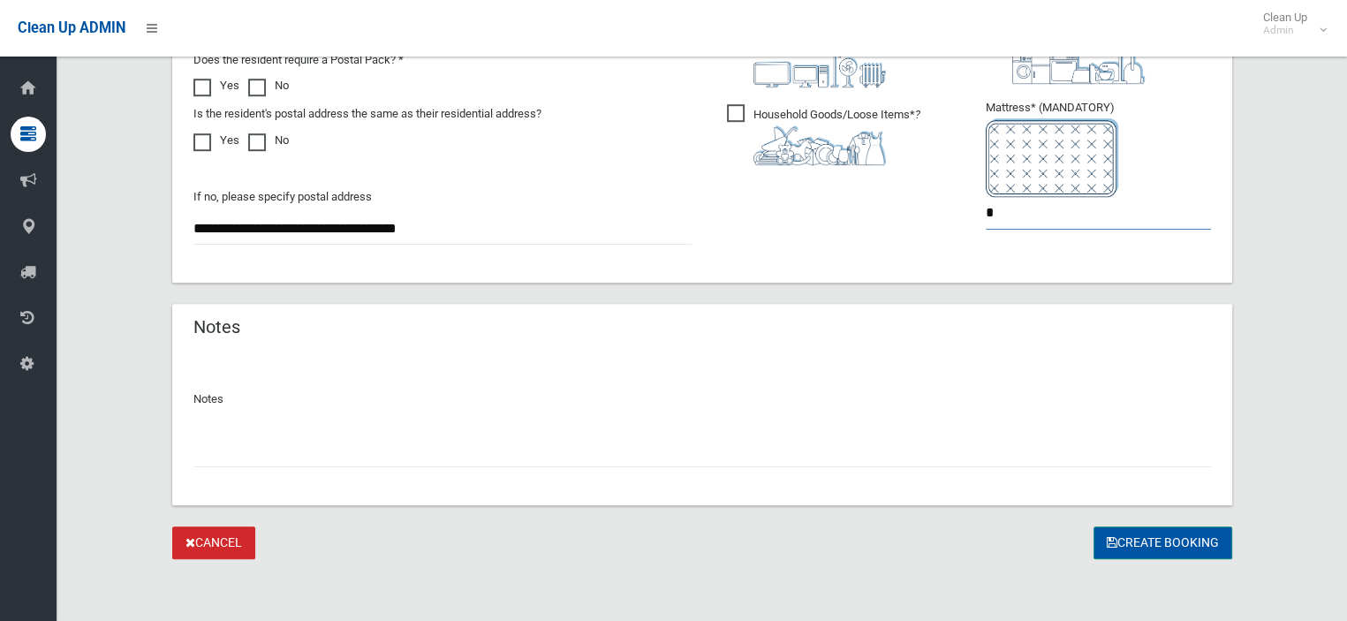
type input "*"
click at [1159, 540] on button "Create Booking" at bounding box center [1163, 543] width 139 height 33
